Goal: Contribute content

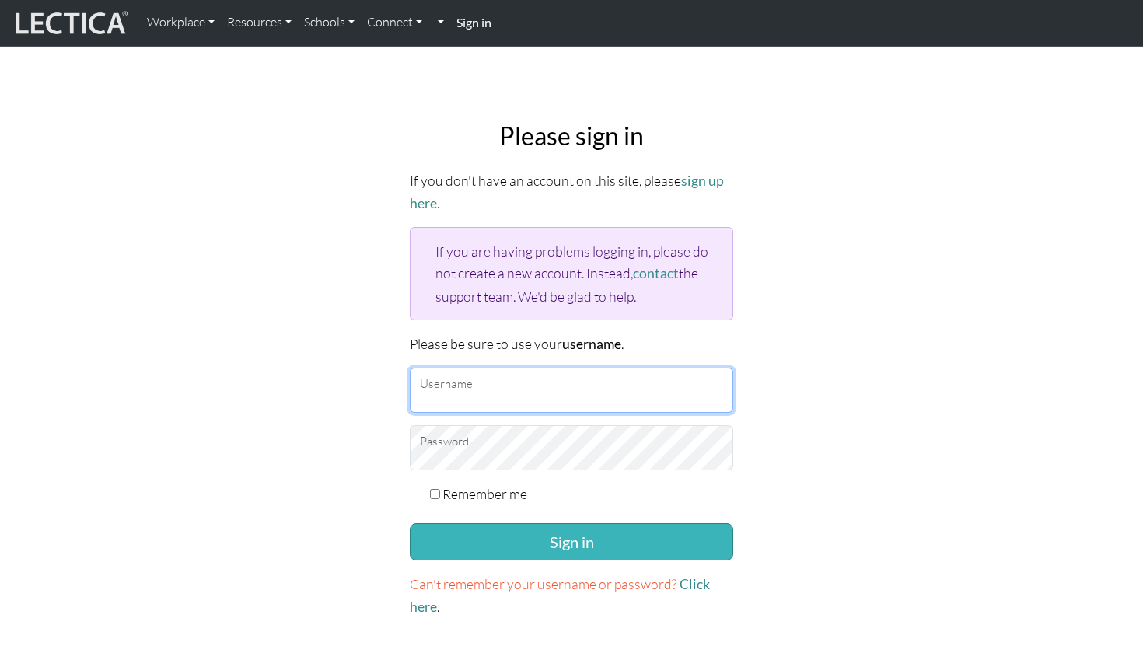
type input "mattrendely"
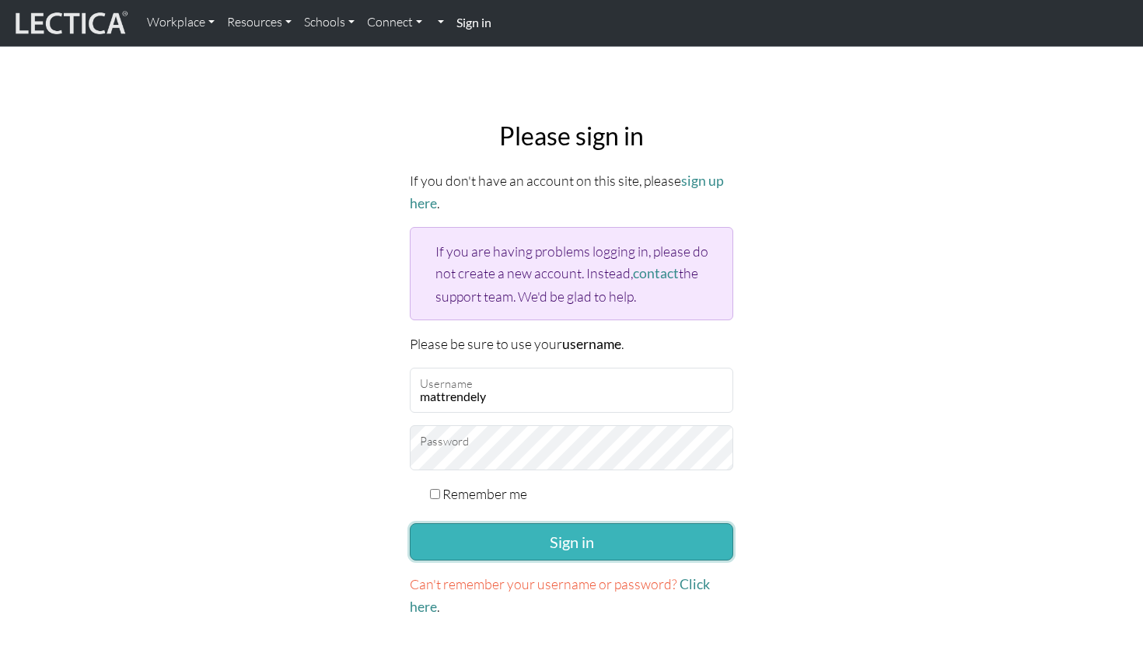
click at [522, 530] on button "Sign in" at bounding box center [571, 541] width 323 height 37
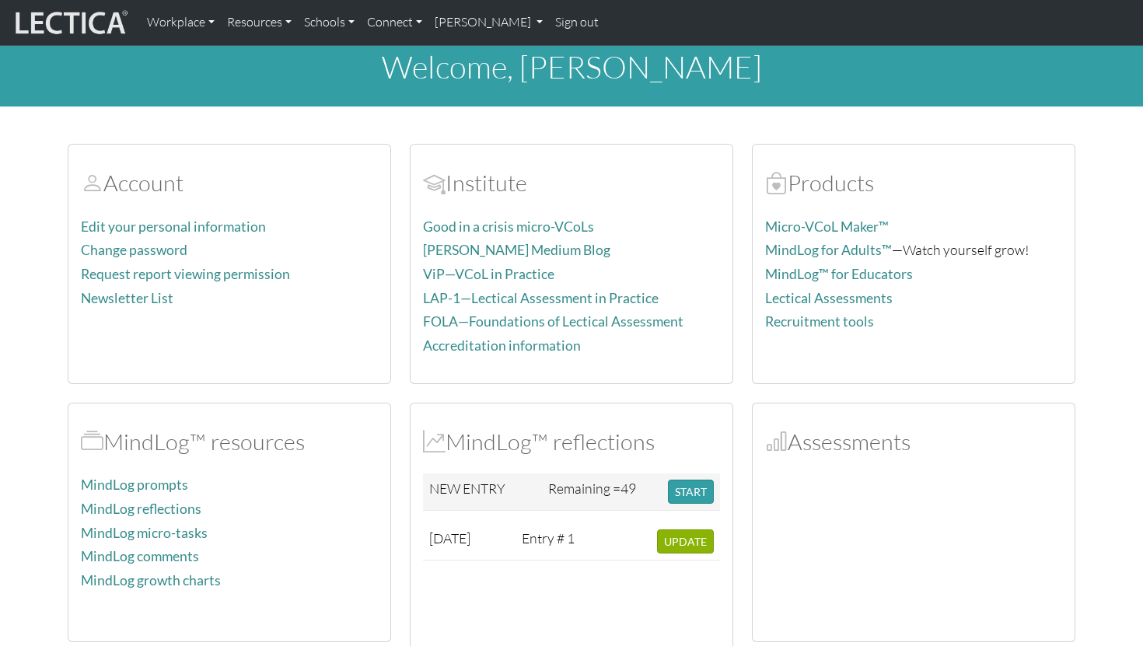
scroll to position [17, 0]
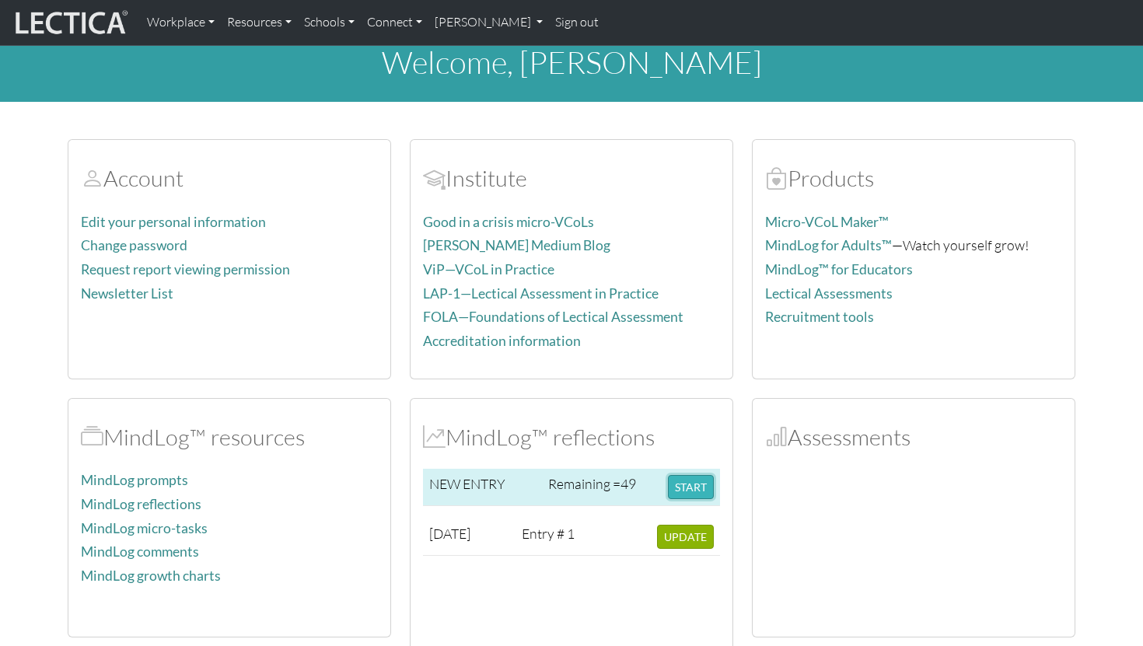
click at [692, 488] on button "START" at bounding box center [691, 487] width 46 height 24
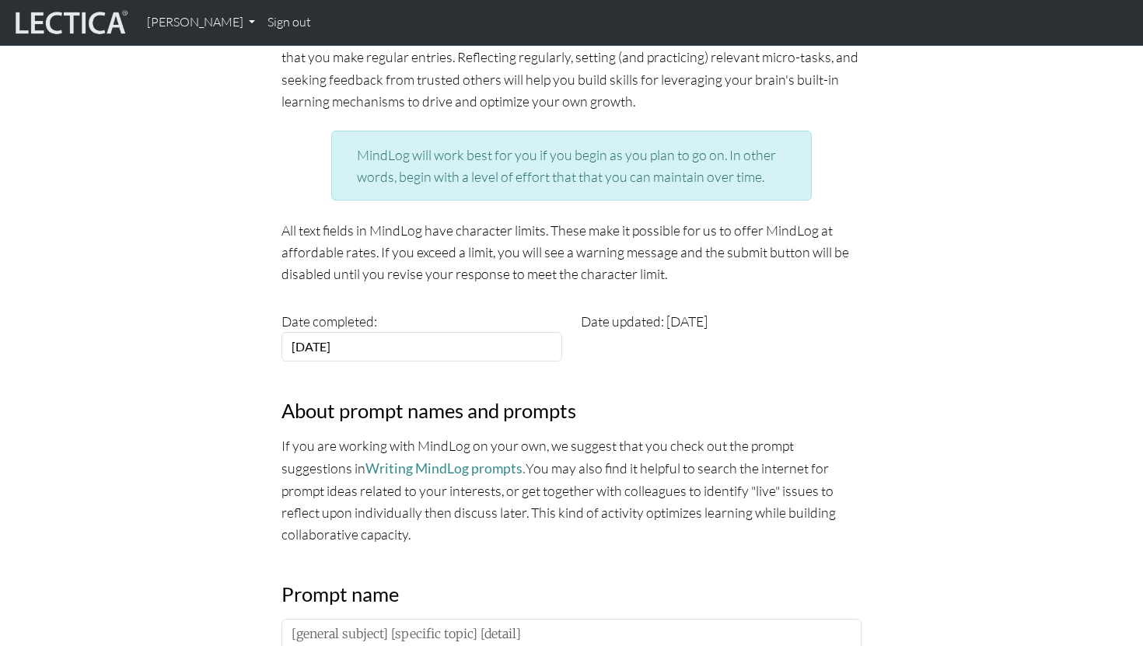
scroll to position [321, 0]
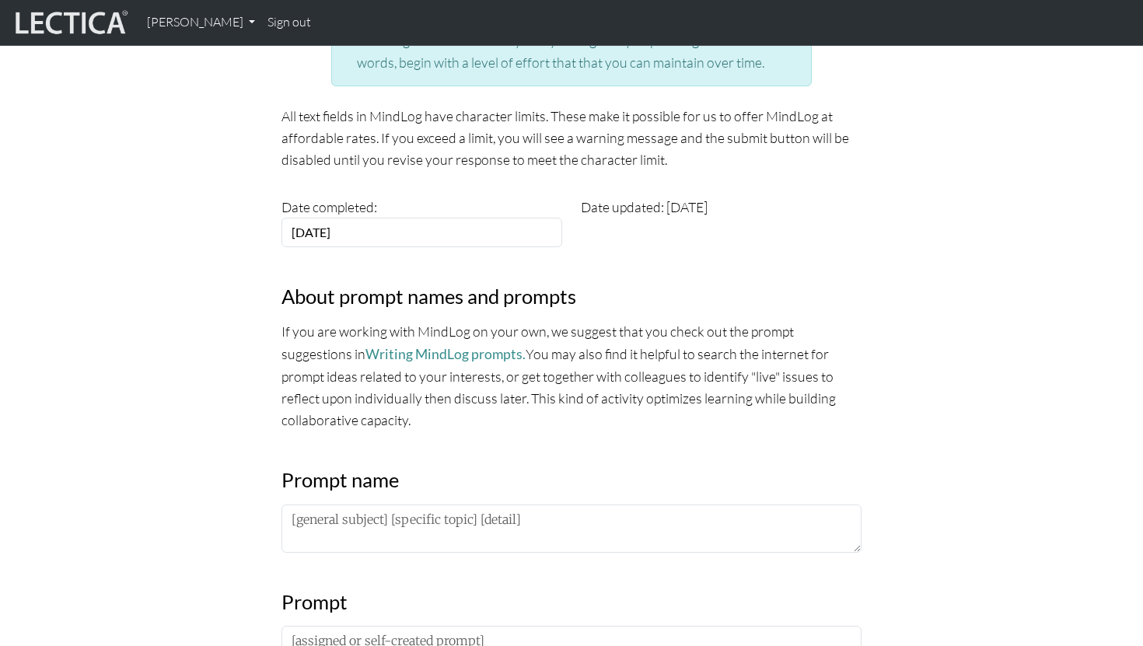
scroll to position [525, 0]
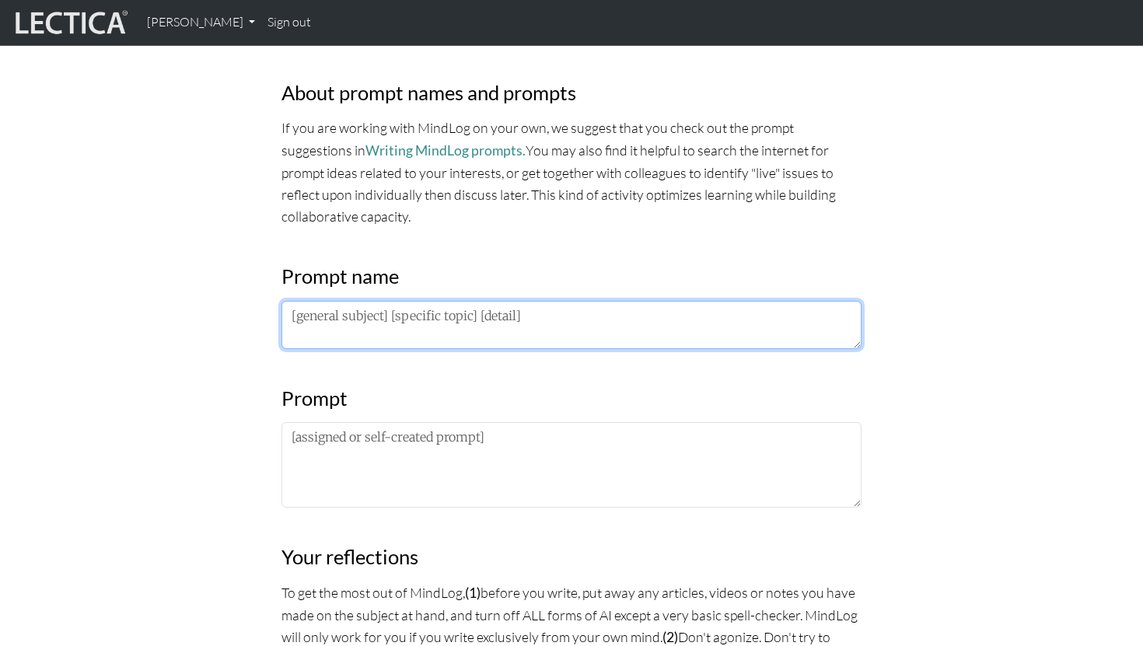
click at [708, 345] on textarea at bounding box center [571, 325] width 580 height 48
type textarea "Giving feedback to others"
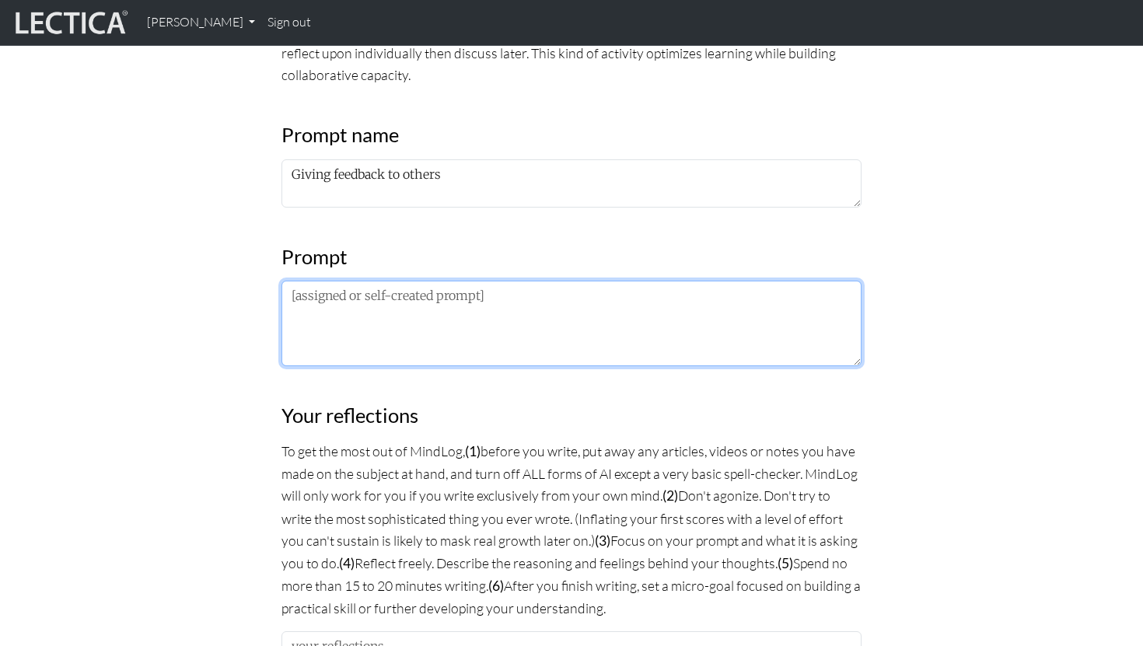
click at [491, 312] on textarea at bounding box center [571, 324] width 580 height 86
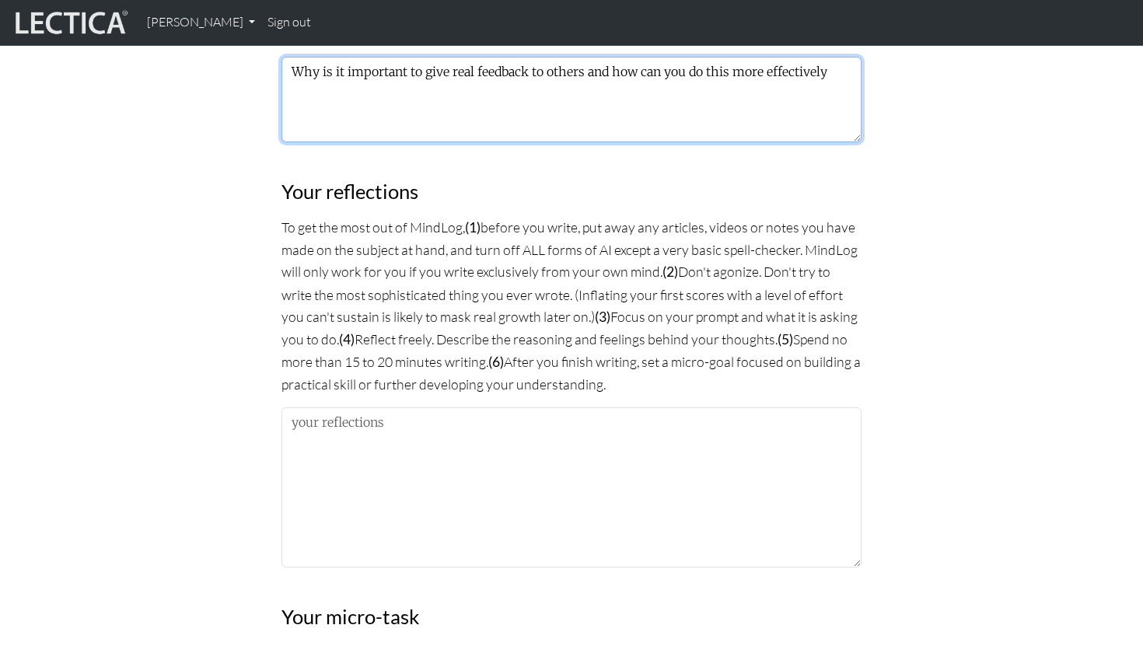
type textarea "Why is it important to give real feedback to others and how can you do this mor…"
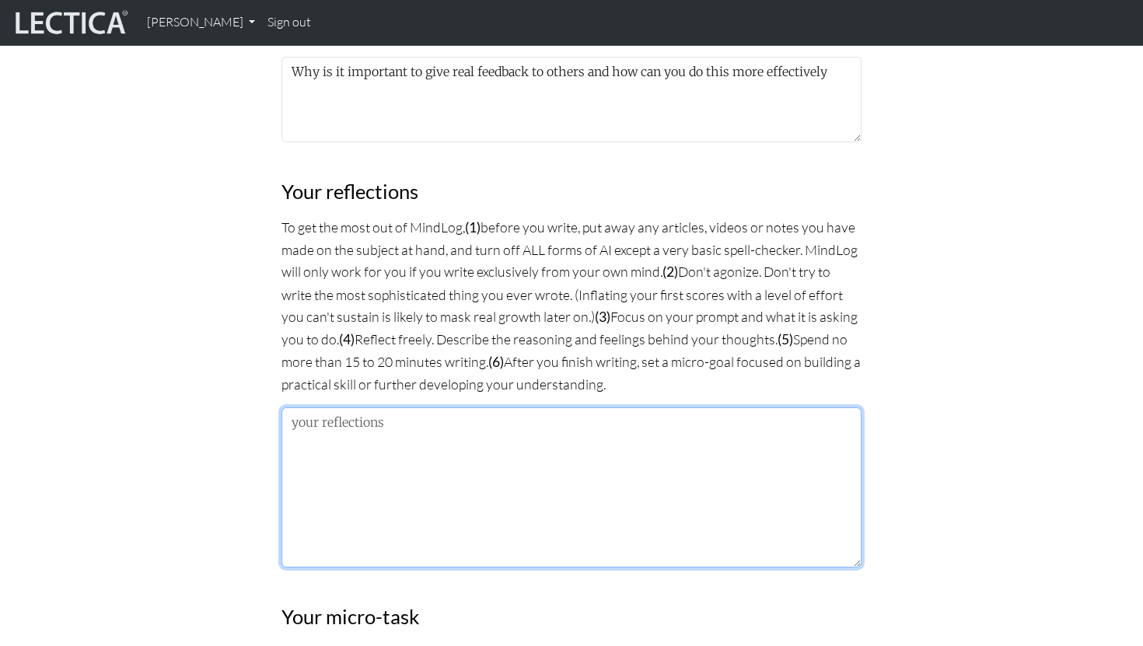
click at [476, 429] on textarea at bounding box center [571, 487] width 580 height 160
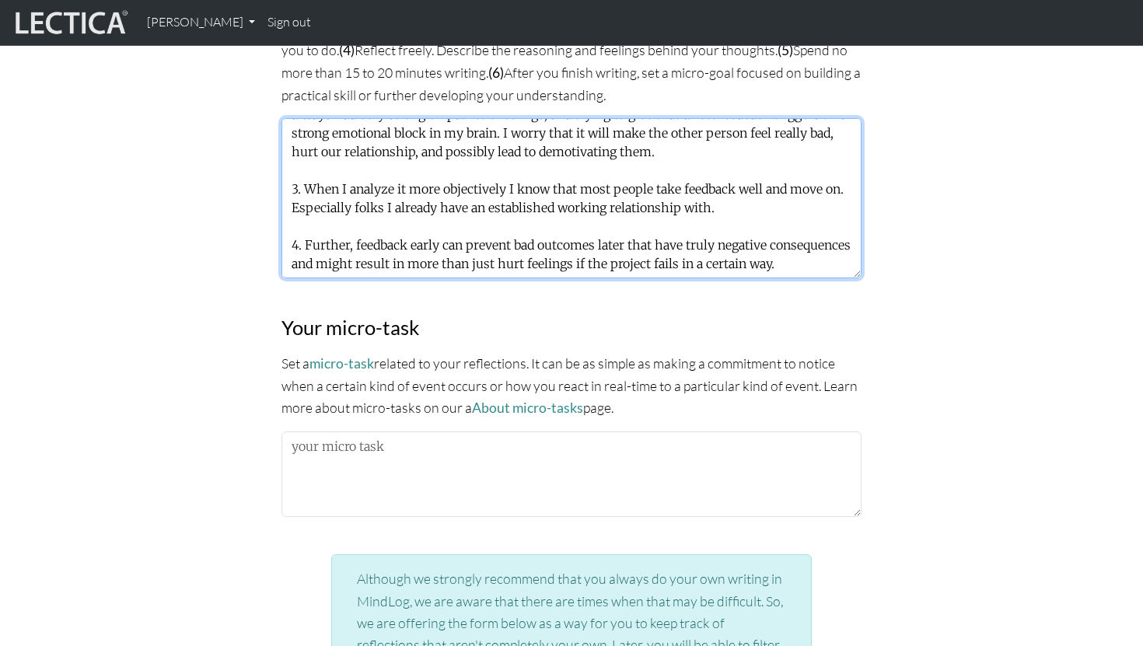
scroll to position [1220, 0]
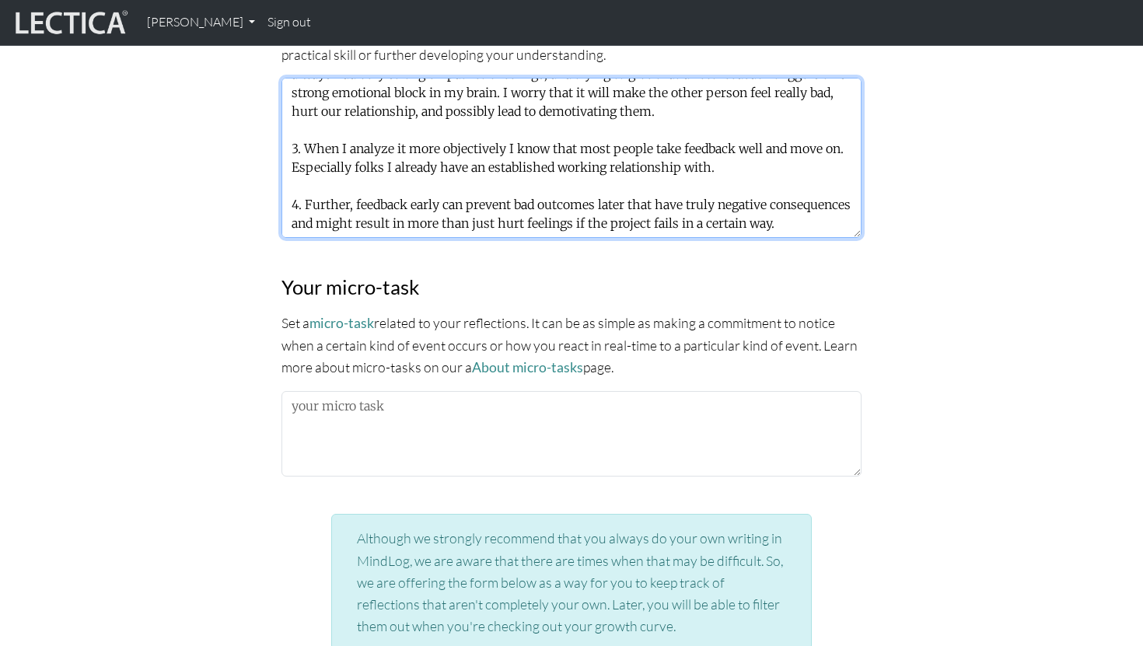
type textarea "1. Intellectually I know that it's important to give very direct and timely fee…"
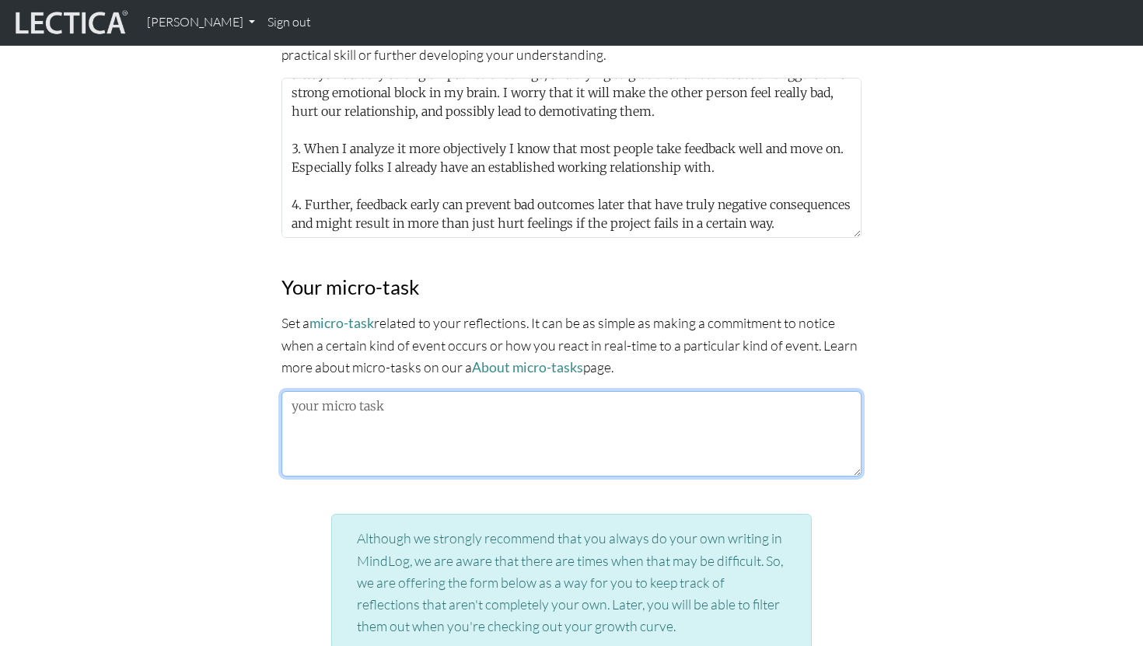
click at [446, 443] on textarea at bounding box center [571, 434] width 580 height 86
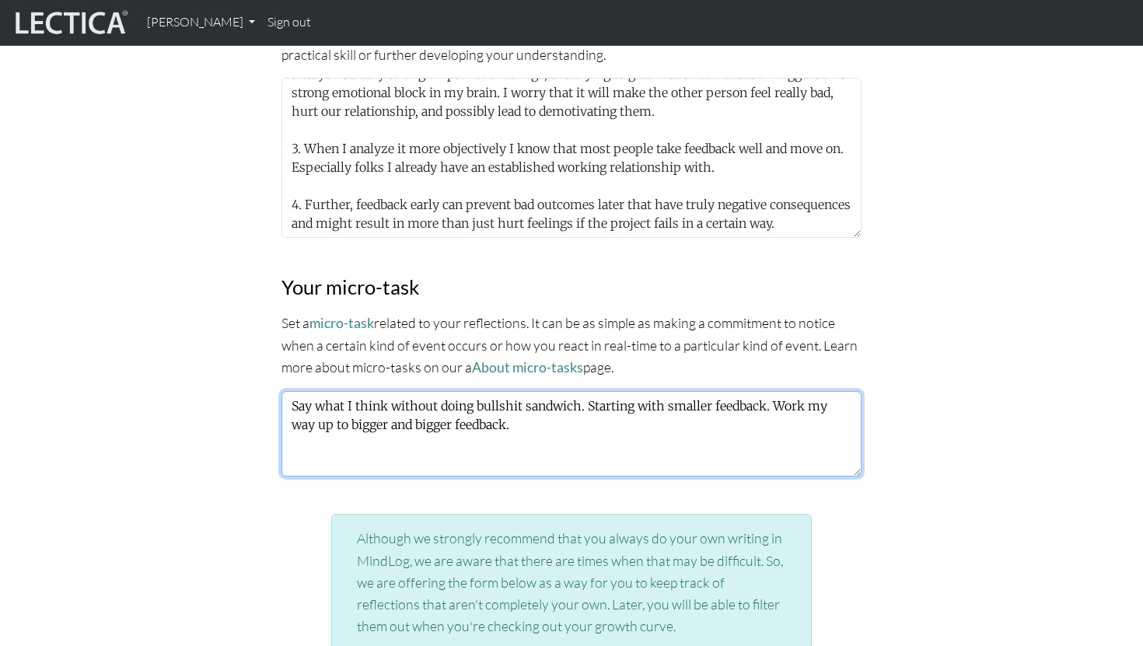
click at [498, 400] on textarea "Say what I think without doing bullshit sandwich. Starting with smaller feedbac…" at bounding box center [571, 434] width 580 height 86
click at [837, 401] on textarea "Say what I think without doing shit sandwich style feedback. Starting with smal…" at bounding box center [571, 434] width 580 height 86
click at [696, 442] on textarea "Say what I think without doing shit sandwich style feedback. Starting with smal…" at bounding box center [571, 434] width 580 height 86
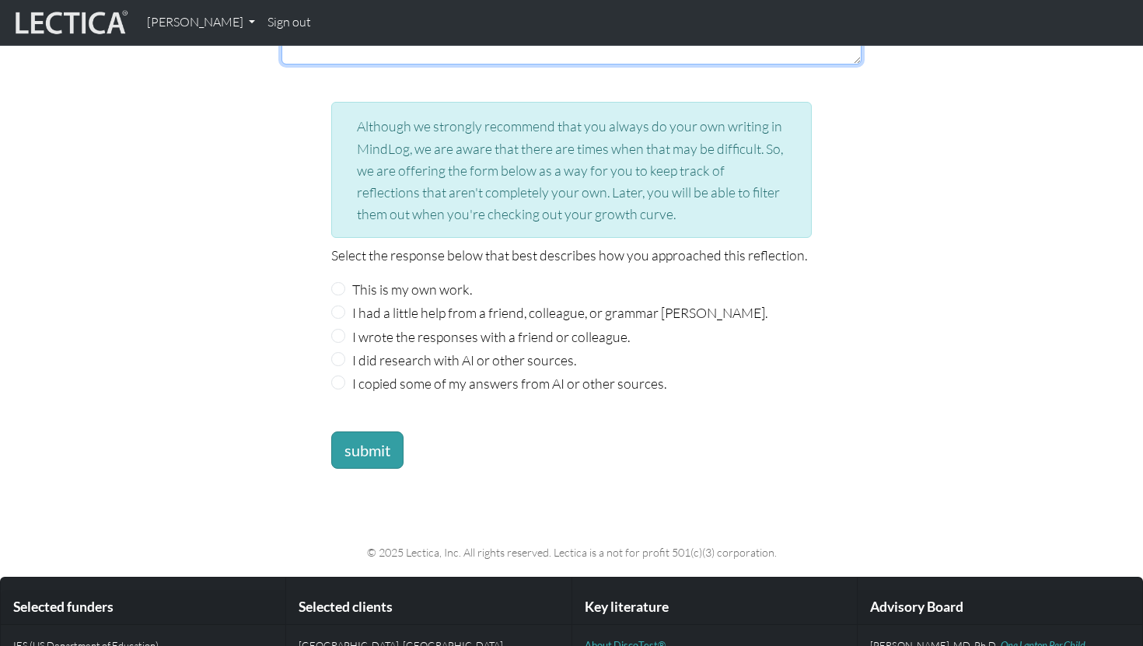
scroll to position [1581, 0]
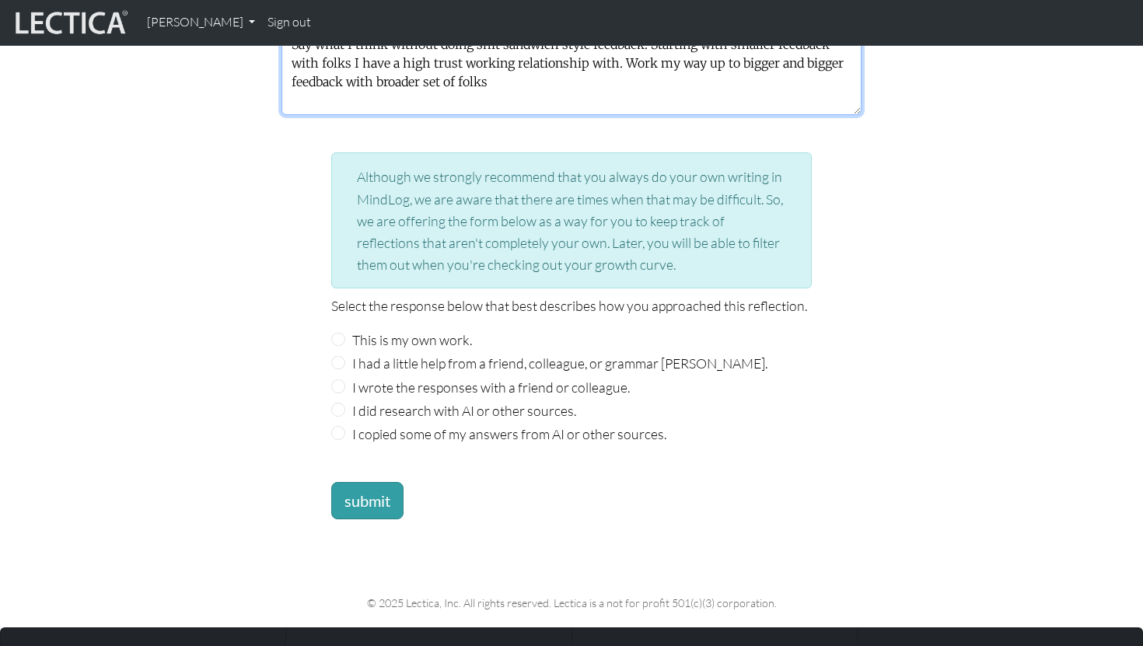
type textarea "Say what I think without doing shit sandwich style feedback. Starting with smal…"
click at [449, 329] on label "This is my own work." at bounding box center [412, 340] width 120 height 22
click at [345, 333] on input "This is my own work." at bounding box center [338, 340] width 14 height 14
radio input "true"
click at [368, 471] on div "Although we strongly recommend that you always do your own writing in MindLog, …" at bounding box center [571, 335] width 499 height 367
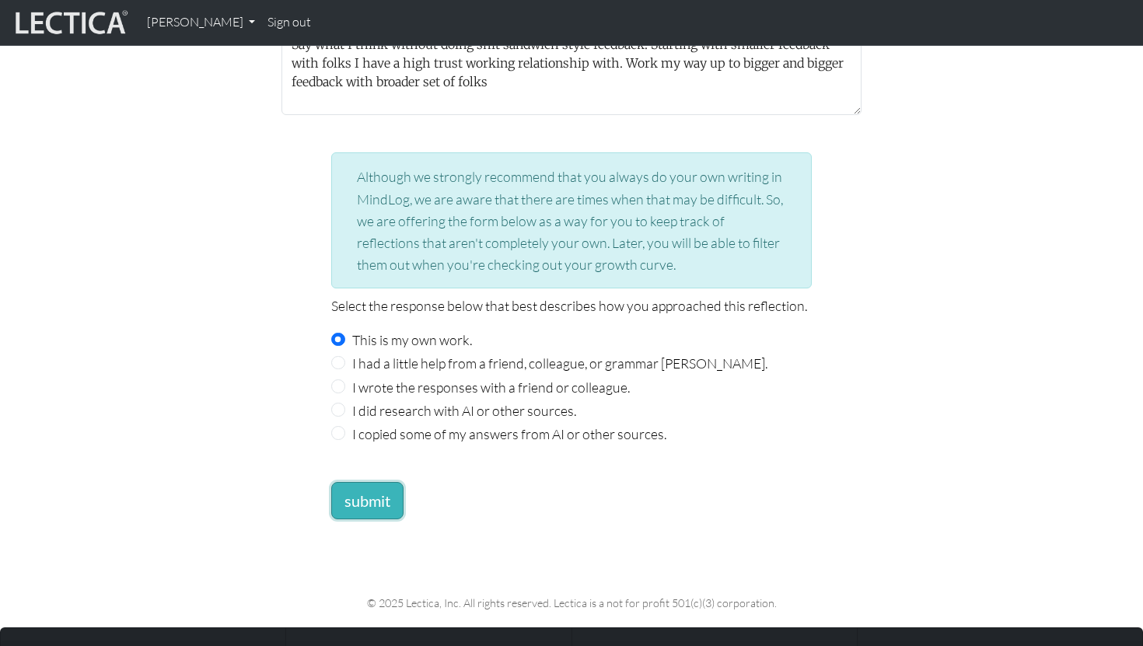
click at [367, 483] on button "submit" at bounding box center [367, 500] width 72 height 37
